Goal: Navigation & Orientation: Find specific page/section

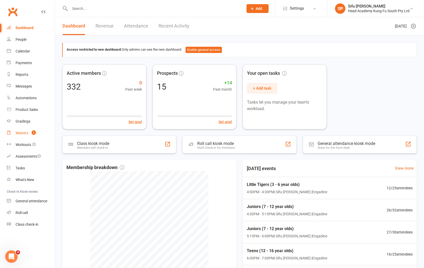
click at [25, 132] on div "Waivers" at bounding box center [22, 133] width 13 height 4
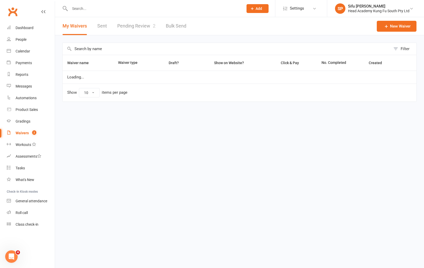
select select "100"
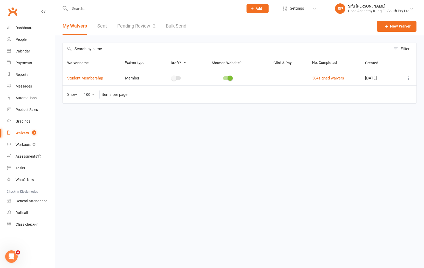
click at [137, 29] on link "Pending Review 2" at bounding box center [136, 26] width 38 height 18
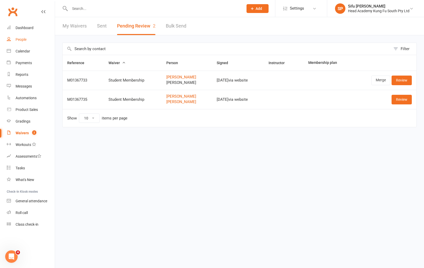
click at [20, 39] on div "People" at bounding box center [21, 39] width 11 height 4
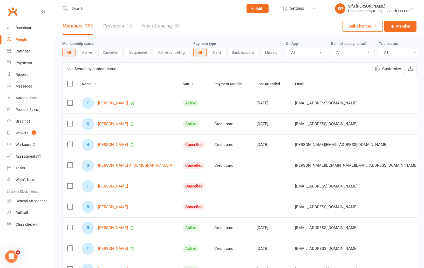
click at [210, 62] on div "Membership status All Active Cancelled Suspended Active cancelling Payment type…" at bounding box center [239, 48] width 355 height 27
click at [19, 38] on div "People" at bounding box center [22, 39] width 12 height 4
click at [30, 28] on div "Dashboard" at bounding box center [25, 28] width 18 height 4
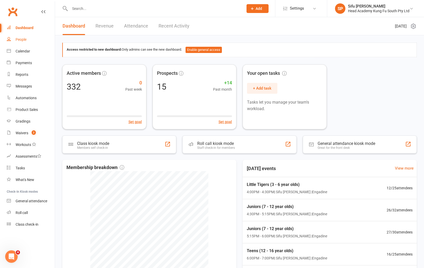
click at [23, 37] on link "People" at bounding box center [31, 40] width 48 height 12
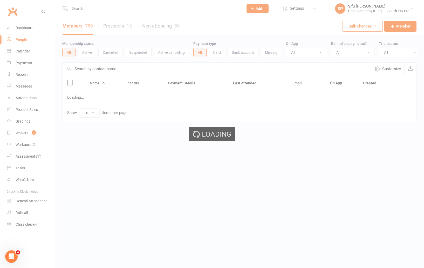
click at [369, 105] on div "Loading" at bounding box center [212, 134] width 424 height 268
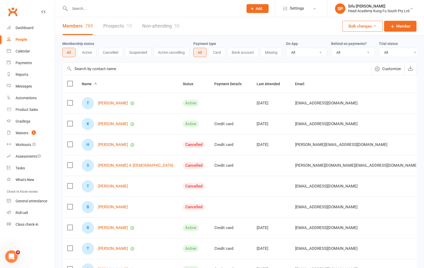
click at [63, 82] on th at bounding box center [70, 83] width 15 height 17
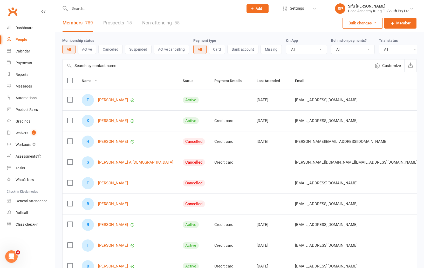
click at [56, 41] on div "Membership status All Active Cancelled Suspended Active cancelling Payment type…" at bounding box center [239, 177] width 369 height 291
